Goal: Information Seeking & Learning: Learn about a topic

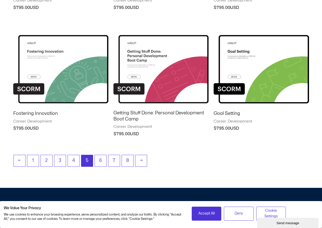
scroll to position [433, 0]
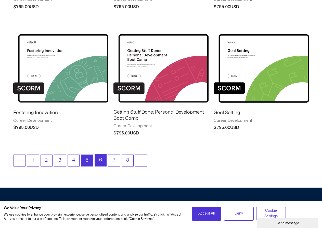
click at [101, 163] on link "6" at bounding box center [100, 161] width 11 height 12
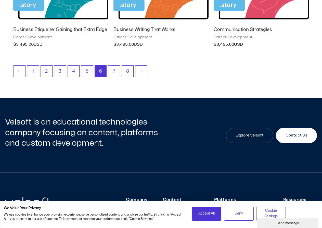
scroll to position [535, 0]
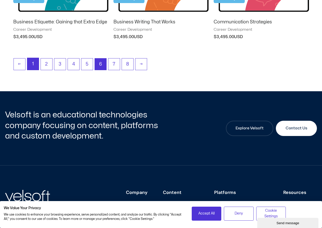
click at [31, 66] on link "1" at bounding box center [32, 64] width 11 height 12
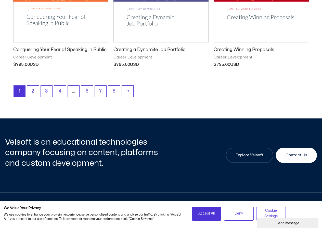
scroll to position [713, 0]
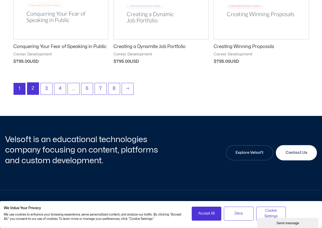
click at [33, 91] on link "2" at bounding box center [32, 89] width 11 height 12
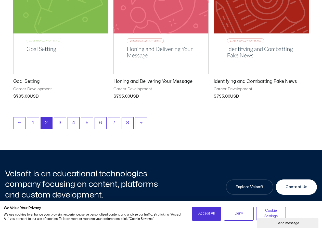
scroll to position [687, 0]
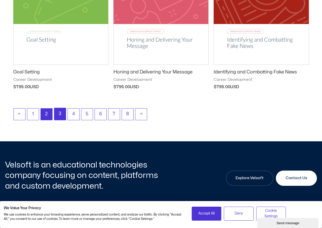
click at [58, 116] on link "3" at bounding box center [59, 114] width 11 height 12
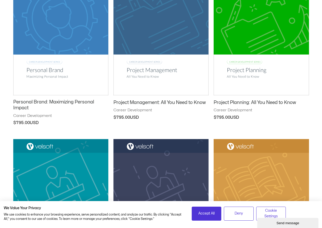
scroll to position [382, 0]
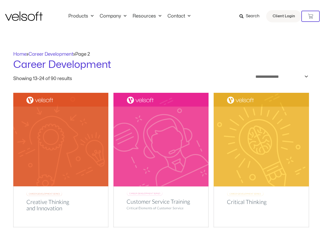
scroll to position [687, 0]
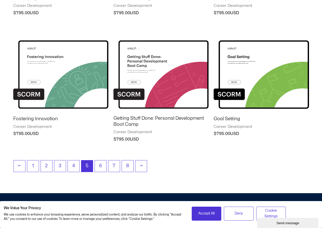
scroll to position [433, 0]
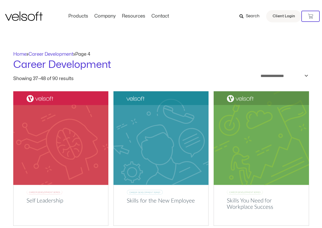
scroll to position [616, 0]
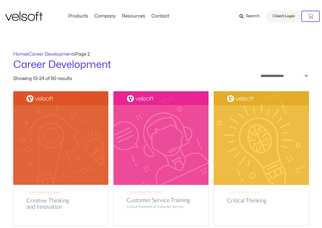
scroll to position [662, 0]
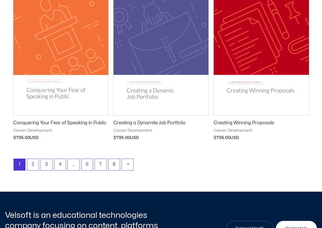
scroll to position [637, 0]
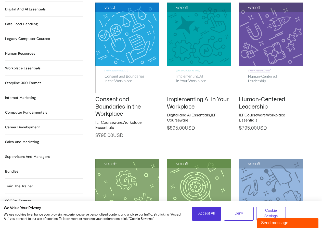
scroll to position [407, 0]
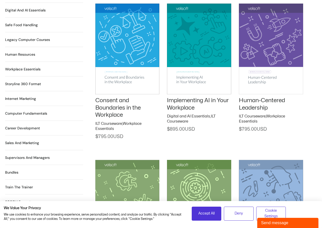
click at [25, 111] on h2 "Computer Fundamentals 55 Products" at bounding box center [26, 113] width 42 height 5
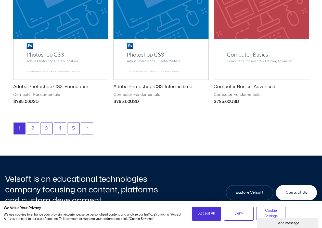
scroll to position [687, 0]
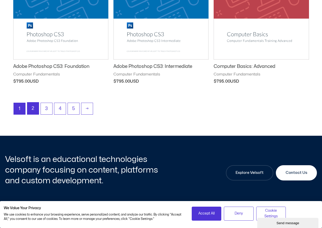
click at [36, 110] on link "2" at bounding box center [32, 109] width 11 height 12
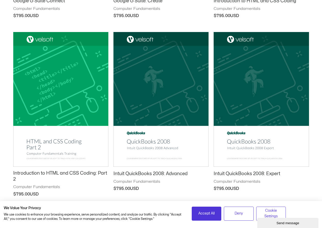
scroll to position [637, 0]
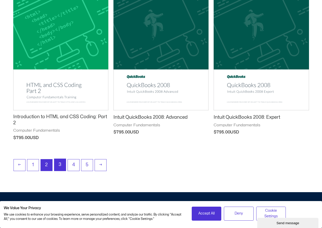
click at [62, 168] on link "3" at bounding box center [59, 165] width 11 height 12
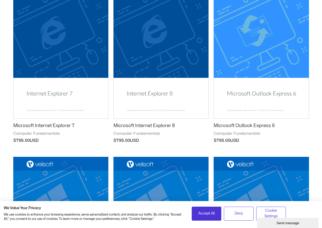
scroll to position [280, 0]
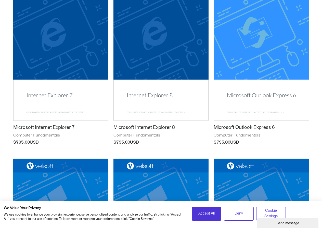
click at [277, 59] on img at bounding box center [260, 53] width 95 height 135
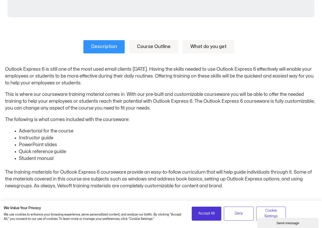
scroll to position [229, 0]
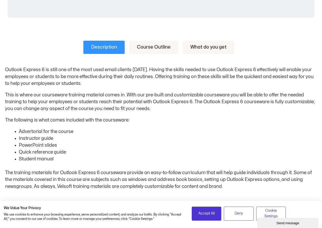
click at [168, 44] on link "Course Outline" at bounding box center [153, 47] width 49 height 13
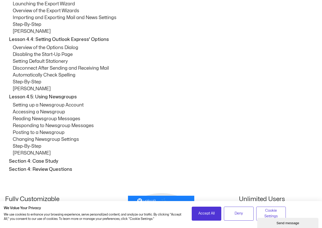
scroll to position [1171, 0]
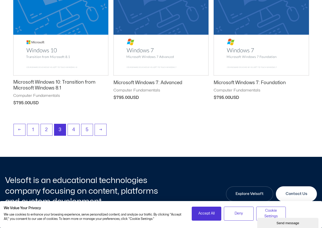
scroll to position [687, 0]
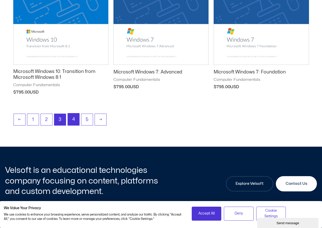
click at [75, 122] on link "4" at bounding box center [73, 120] width 11 height 12
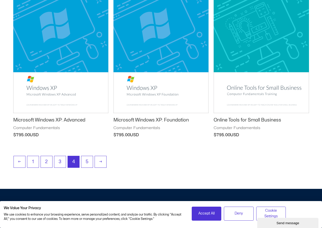
scroll to position [662, 0]
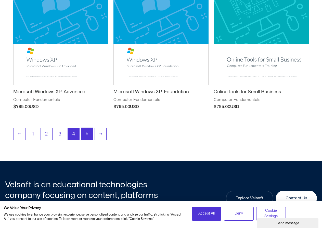
click at [86, 135] on link "5" at bounding box center [86, 134] width 11 height 12
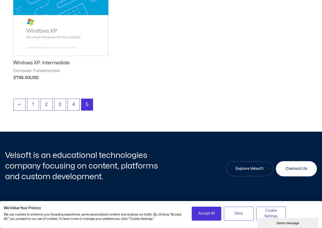
scroll to position [535, 0]
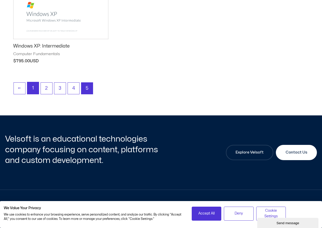
click at [31, 88] on link "1" at bounding box center [32, 88] width 11 height 12
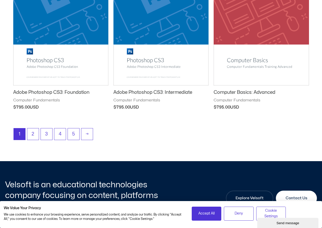
scroll to position [662, 0]
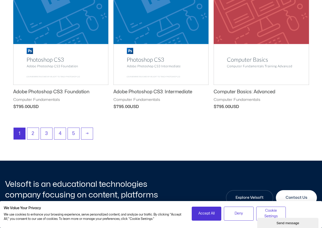
click at [239, 65] on img at bounding box center [260, 17] width 95 height 135
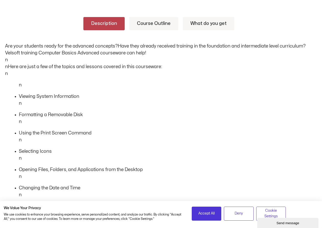
click at [163, 22] on link "Course Outline" at bounding box center [153, 23] width 49 height 13
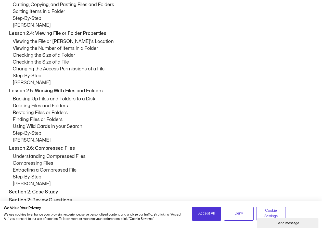
scroll to position [813, 0]
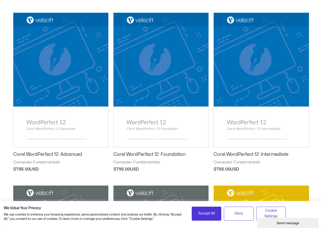
scroll to position [255, 0]
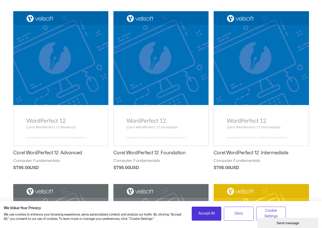
click at [74, 65] on img at bounding box center [60, 78] width 95 height 135
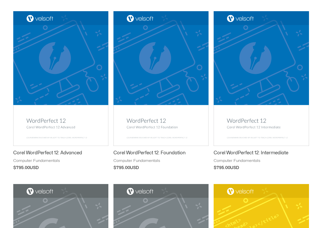
scroll to position [255, 0]
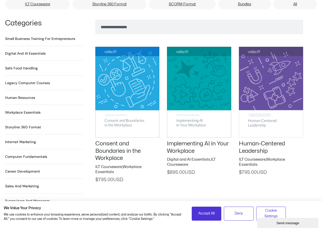
scroll to position [356, 0]
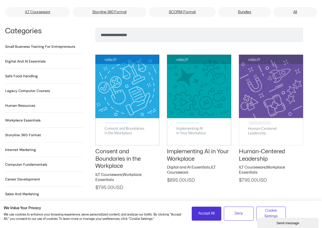
click at [15, 88] on h2 "Legacy Computer Courses 234 Products" at bounding box center [27, 90] width 45 height 5
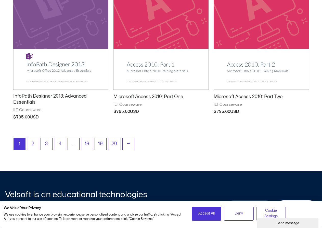
scroll to position [662, 0]
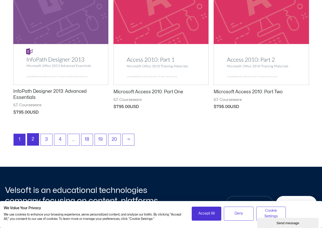
click at [35, 141] on link "2" at bounding box center [32, 140] width 11 height 12
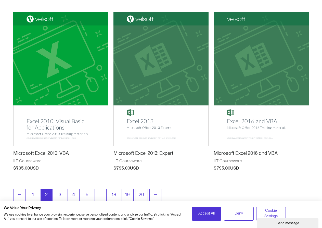
scroll to position [687, 0]
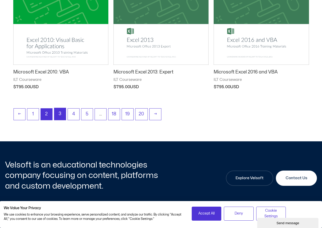
click at [63, 114] on link "3" at bounding box center [59, 114] width 11 height 12
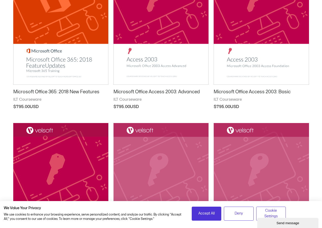
scroll to position [484, 0]
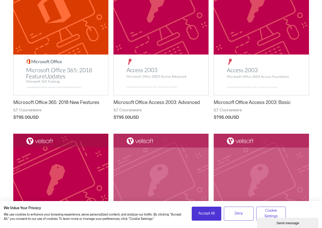
click at [56, 75] on img at bounding box center [60, 28] width 95 height 135
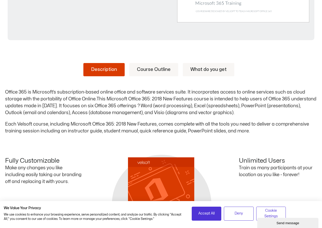
scroll to position [204, 0]
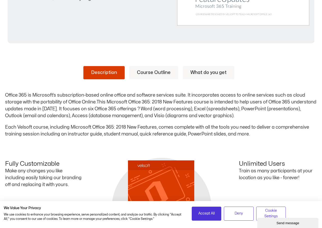
click at [143, 74] on link "Course Outline" at bounding box center [153, 72] width 49 height 13
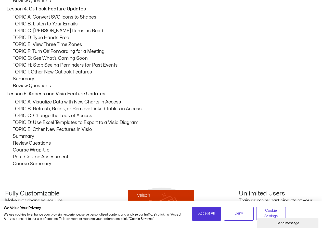
scroll to position [535, 0]
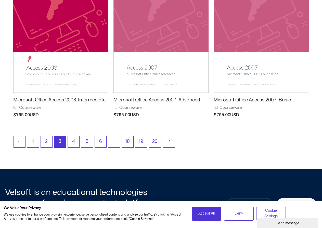
scroll to position [662, 0]
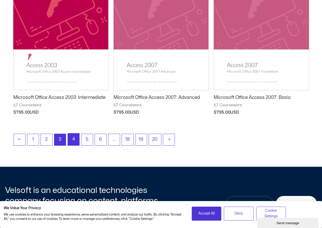
click at [69, 144] on link "4" at bounding box center [73, 140] width 11 height 12
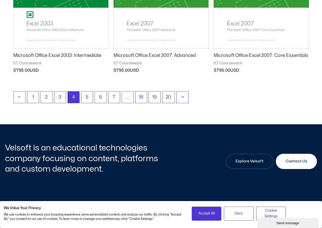
scroll to position [713, 0]
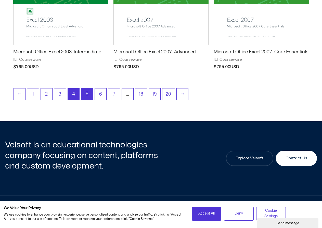
click at [90, 95] on link "5" at bounding box center [86, 94] width 11 height 12
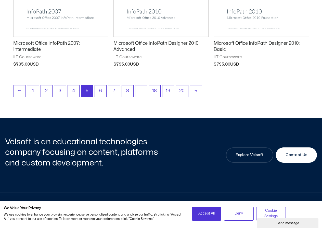
scroll to position [738, 0]
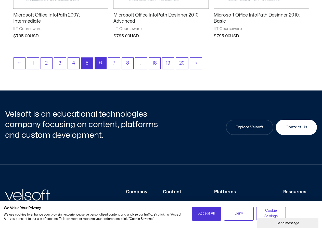
click at [102, 65] on link "6" at bounding box center [100, 63] width 11 height 12
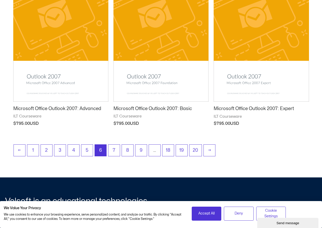
scroll to position [662, 0]
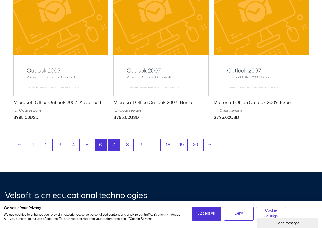
click at [116, 146] on link "7" at bounding box center [113, 145] width 11 height 12
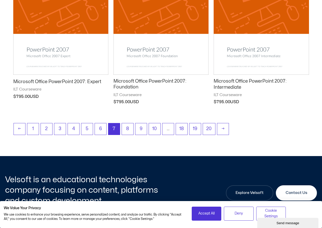
scroll to position [687, 0]
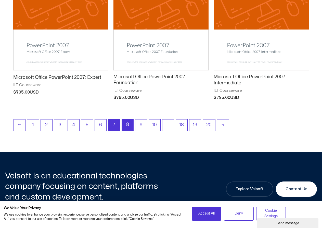
click at [126, 120] on link "8" at bounding box center [127, 125] width 11 height 12
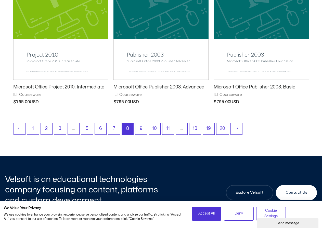
scroll to position [687, 0]
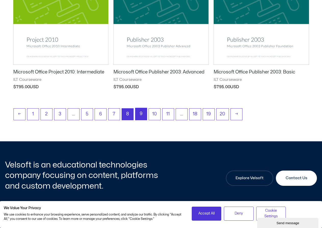
click at [142, 116] on link "9" at bounding box center [140, 114] width 11 height 12
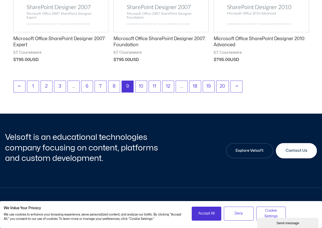
scroll to position [738, 0]
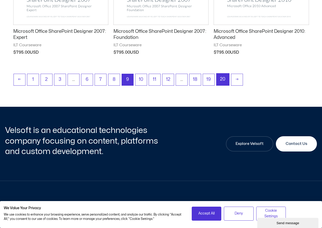
click at [219, 82] on link "20" at bounding box center [222, 80] width 13 height 12
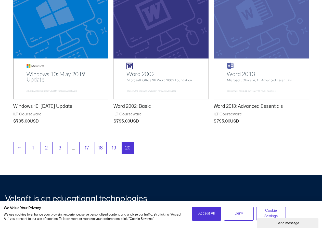
scroll to position [331, 0]
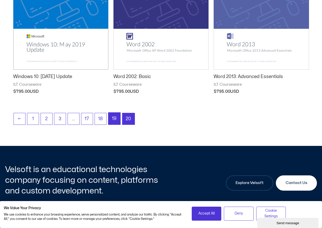
click at [113, 119] on link "19" at bounding box center [114, 119] width 12 height 12
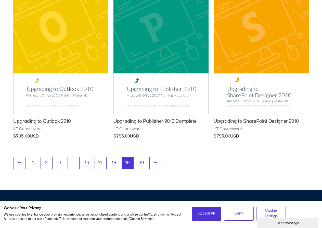
scroll to position [662, 0]
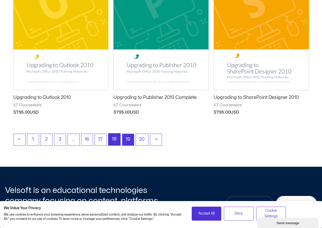
click at [117, 141] on link "18" at bounding box center [114, 140] width 12 height 12
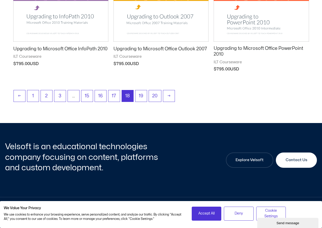
scroll to position [738, 0]
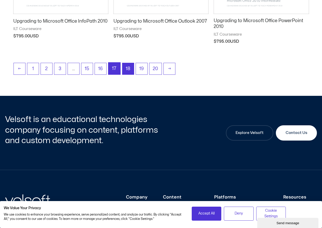
click at [115, 64] on link "17" at bounding box center [114, 69] width 12 height 12
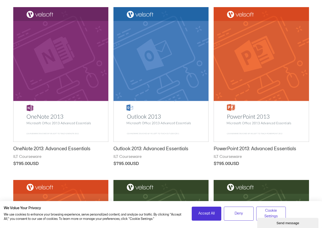
scroll to position [255, 0]
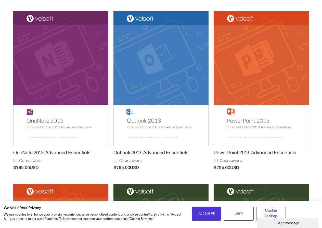
click at [148, 75] on img at bounding box center [160, 78] width 95 height 135
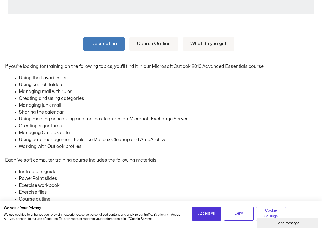
scroll to position [229, 0]
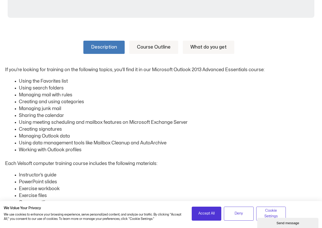
click at [149, 46] on link "Course Outline" at bounding box center [153, 47] width 49 height 13
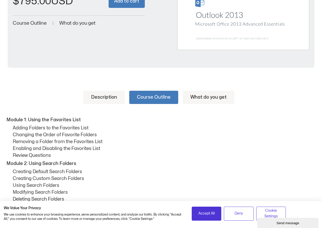
scroll to position [178, 0]
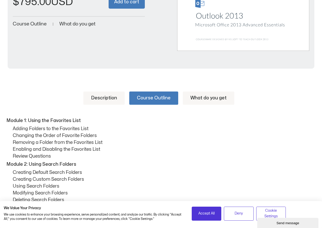
click at [94, 101] on link "Description" at bounding box center [103, 98] width 41 height 13
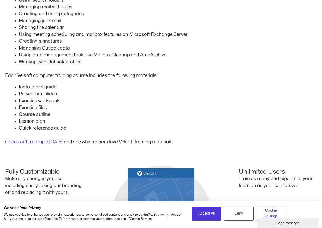
scroll to position [382, 0]
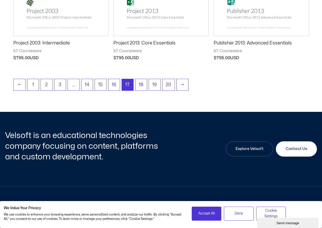
scroll to position [715, 0]
